Goal: Obtain resource: Download file/media

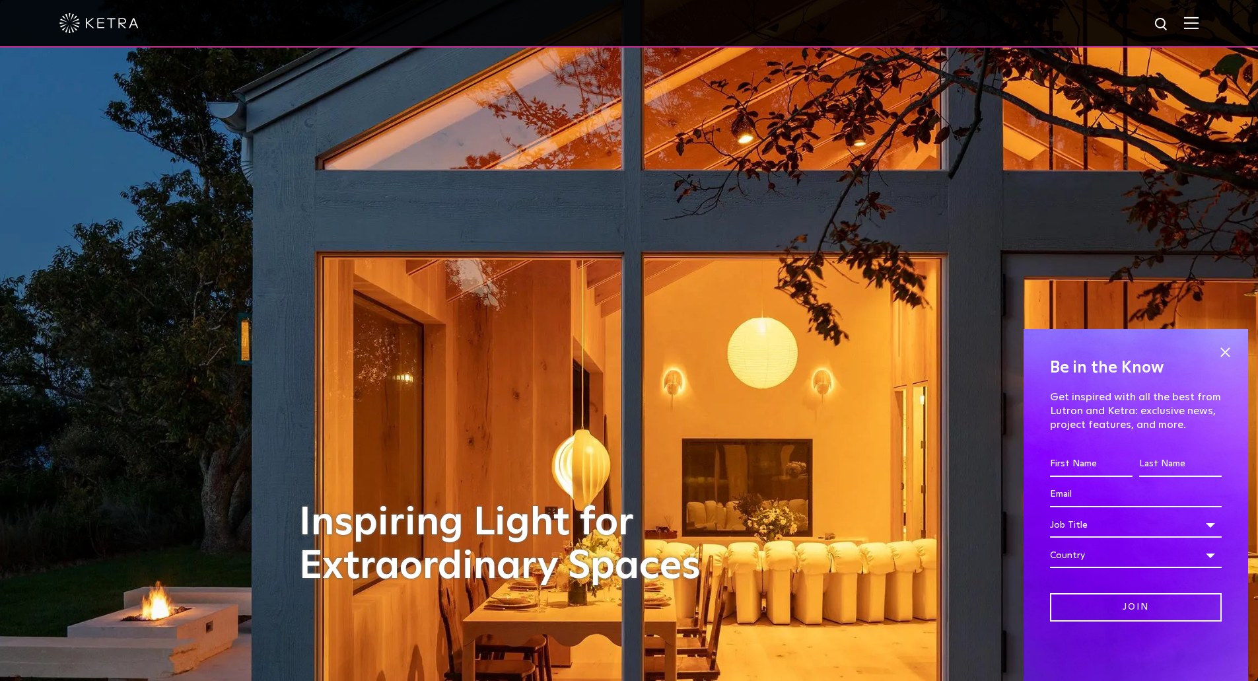
click at [1199, 32] on div at bounding box center [628, 23] width 1139 height 46
click at [1199, 24] on img at bounding box center [1191, 23] width 15 height 13
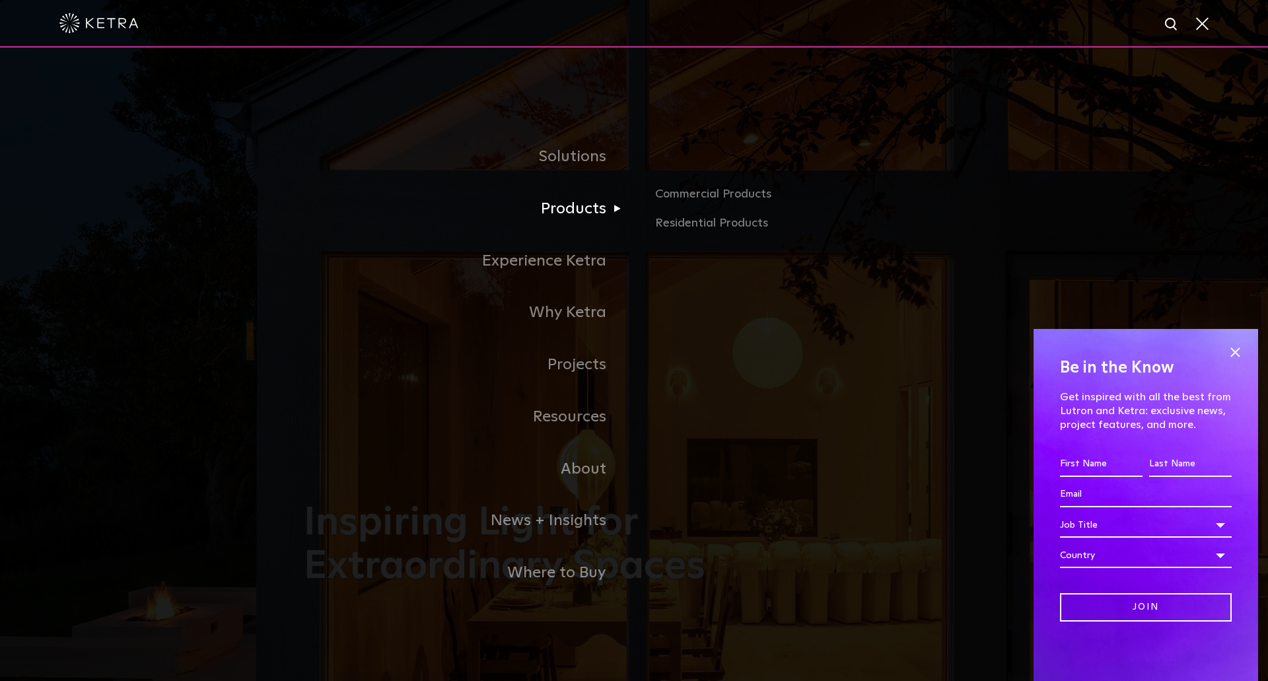
click at [571, 210] on link "Products" at bounding box center [469, 209] width 330 height 52
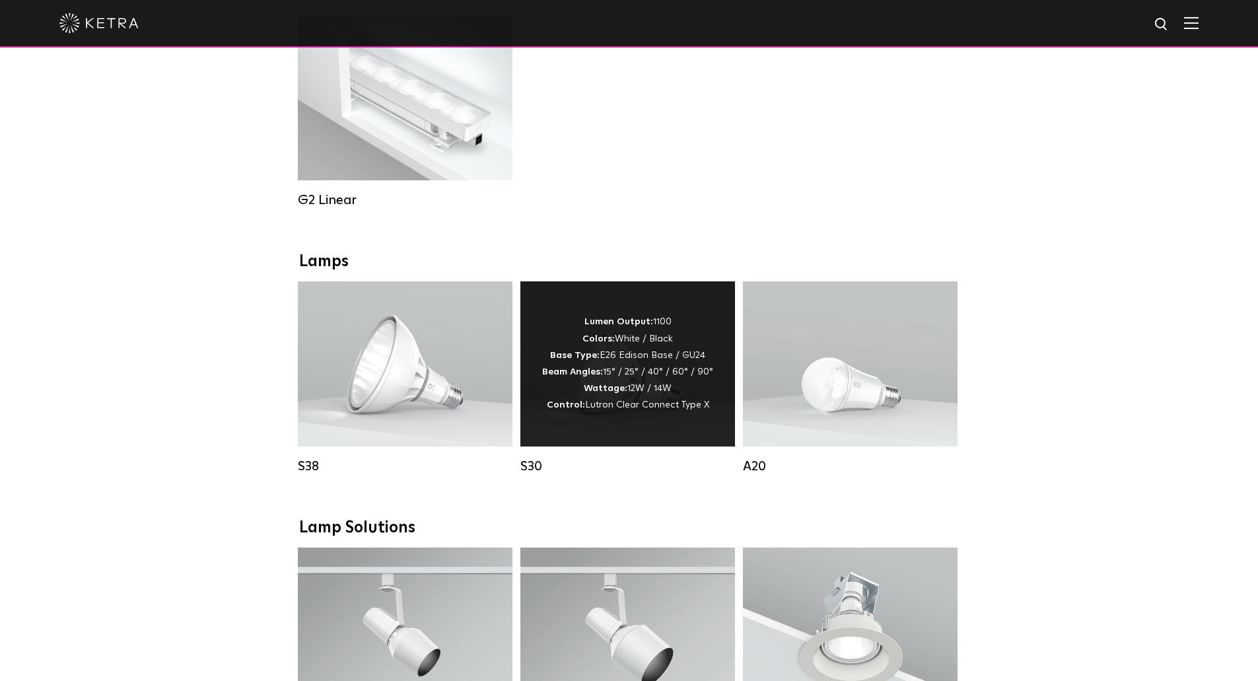
scroll to position [793, 0]
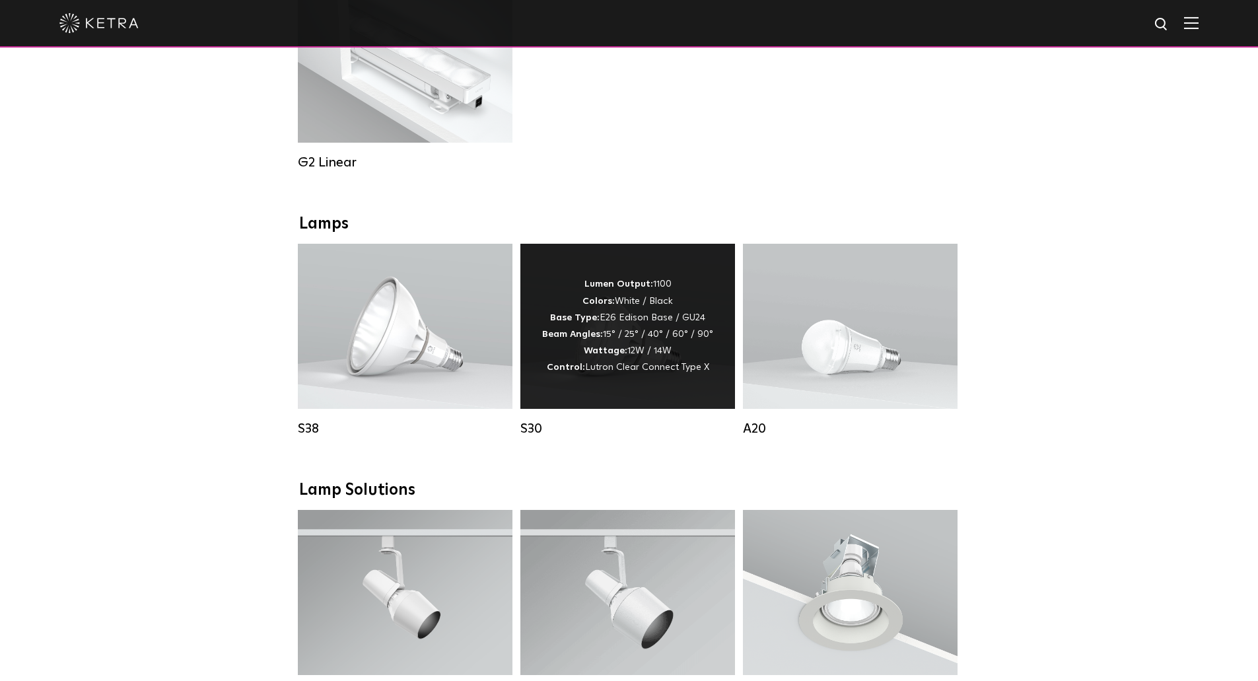
click at [612, 404] on div "Lumen Output: 1100 Colors: White / Black Base Type: E26 Edison Base / GU24 Beam…" at bounding box center [627, 326] width 215 height 165
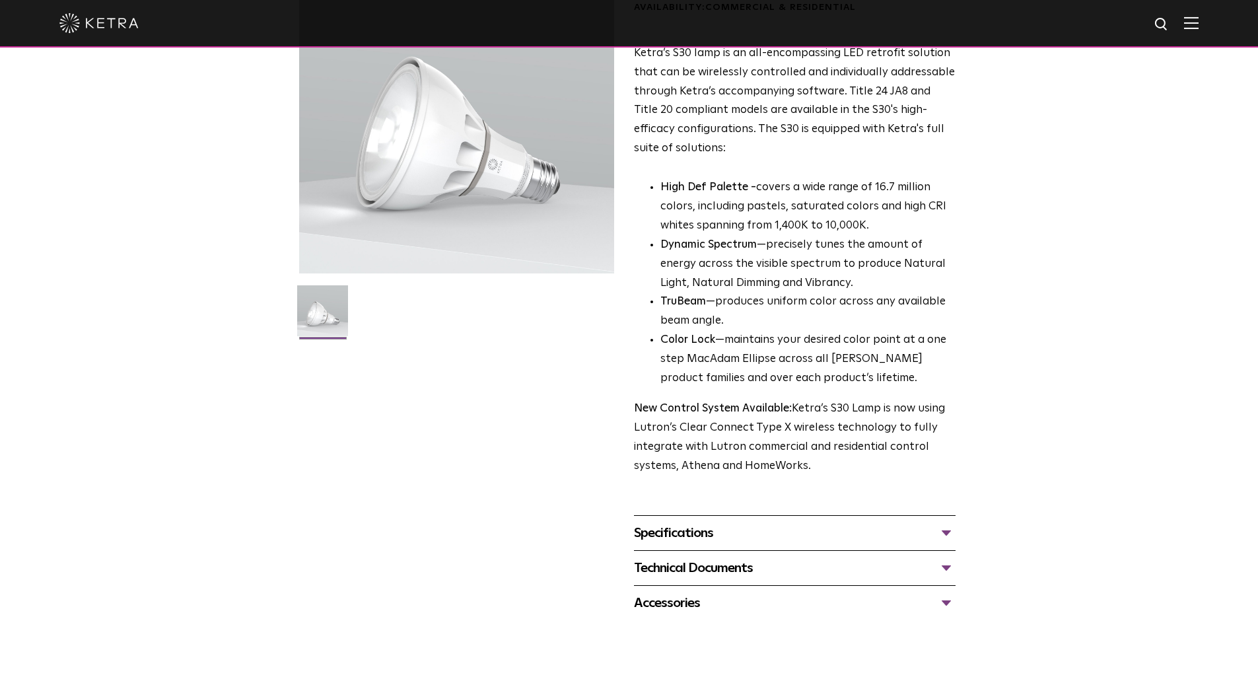
scroll to position [396, 0]
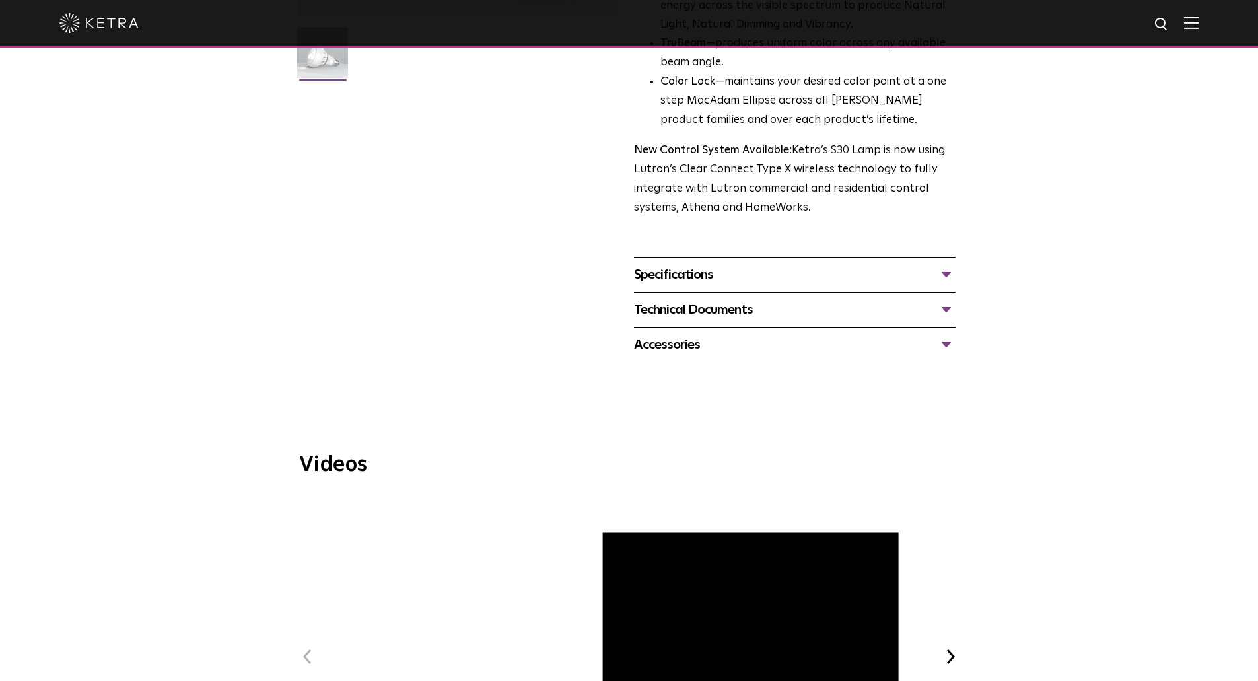
click at [686, 273] on div "Specifications" at bounding box center [795, 274] width 322 height 21
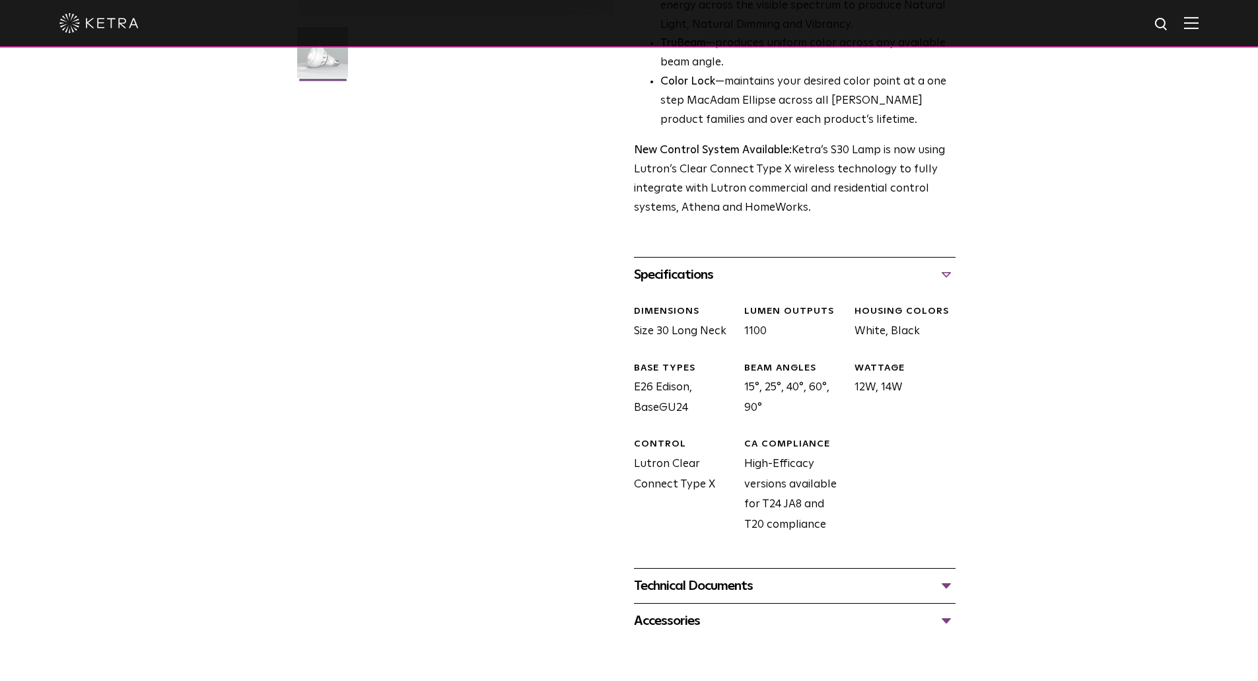
click at [707, 579] on div "Technical Documents" at bounding box center [795, 585] width 322 height 21
click at [701, 625] on link "S30 Specification Sheet" at bounding box center [698, 625] width 129 height 11
